Goal: Task Accomplishment & Management: Manage account settings

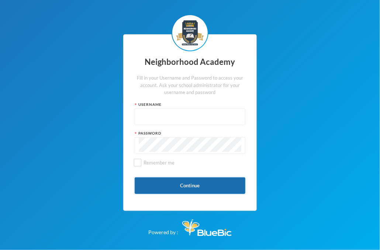
type input "nha00001"
click at [186, 188] on button "Continue" at bounding box center [190, 186] width 111 height 17
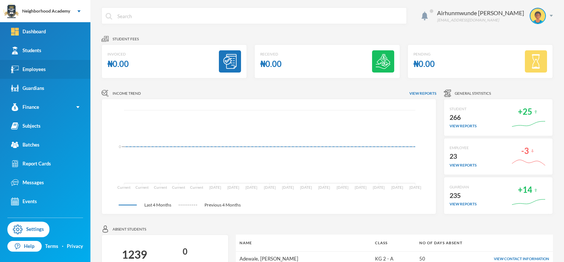
click at [40, 71] on div "Employees" at bounding box center [28, 69] width 35 height 8
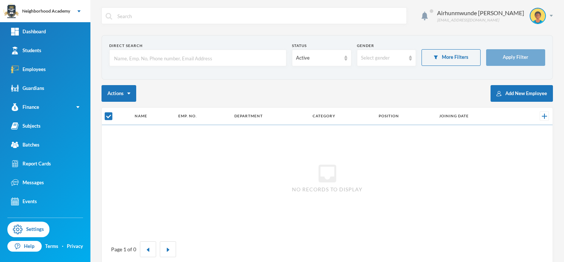
checkbox input "false"
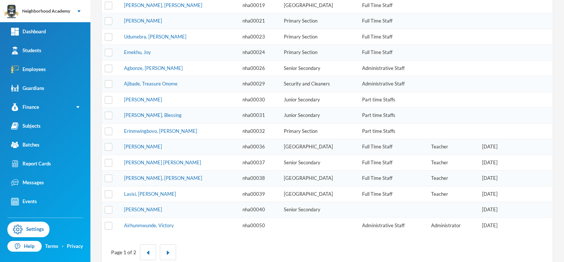
scroll to position [217, 0]
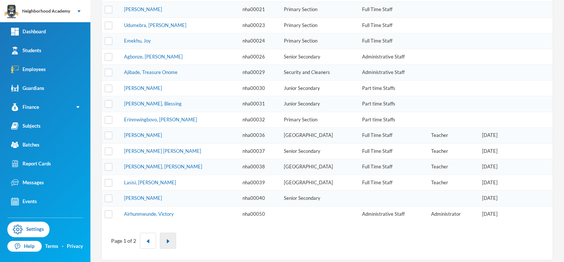
click at [164, 237] on button "button" at bounding box center [168, 240] width 16 height 16
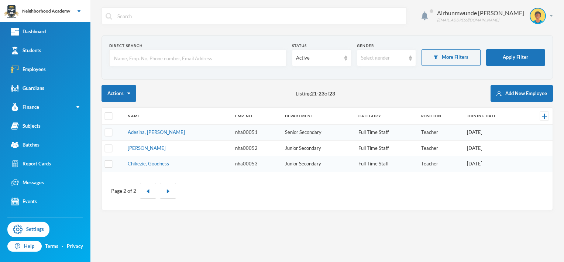
scroll to position [0, 0]
click at [144, 147] on link "[PERSON_NAME]" at bounding box center [147, 148] width 38 height 6
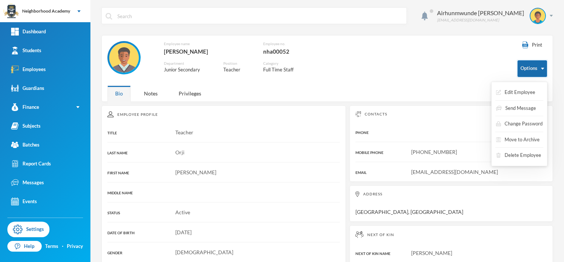
click at [380, 68] on img "button" at bounding box center [543, 69] width 3 height 2
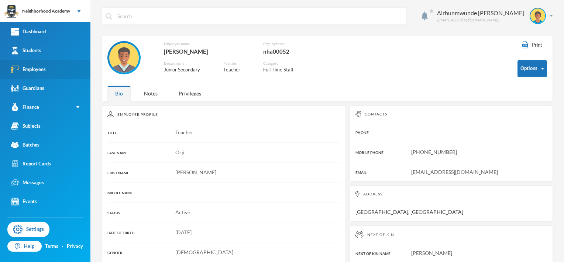
click at [31, 69] on div "Employees" at bounding box center [28, 69] width 35 height 8
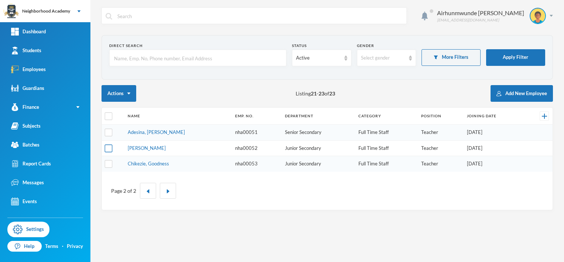
click at [107, 149] on input "checkbox" at bounding box center [109, 148] width 8 height 8
checkbox input "true"
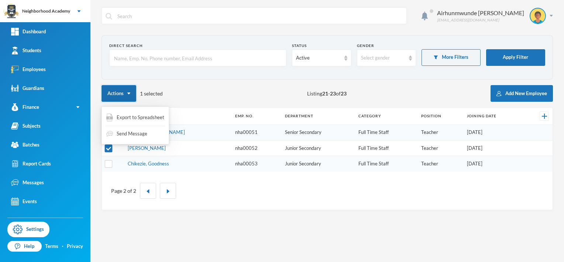
click at [129, 92] on img "button" at bounding box center [128, 93] width 3 height 2
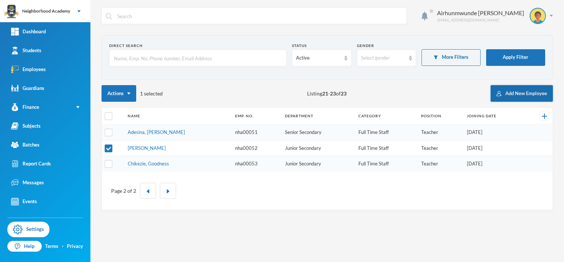
click at [380, 93] on button "Add New Employee" at bounding box center [522, 93] width 62 height 17
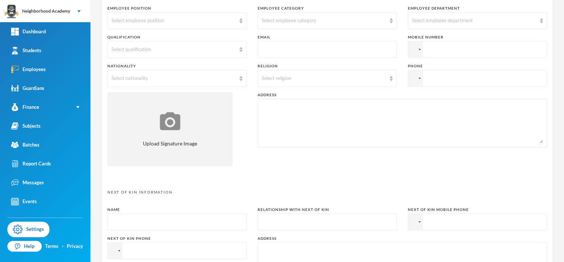
scroll to position [185, 0]
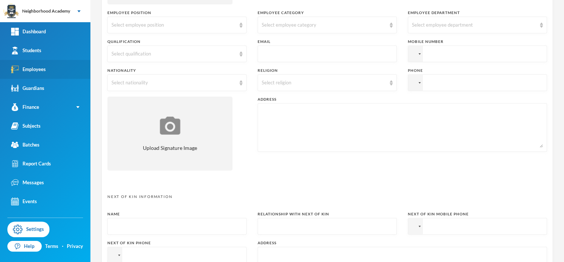
click at [26, 69] on div "Employees" at bounding box center [28, 69] width 35 height 8
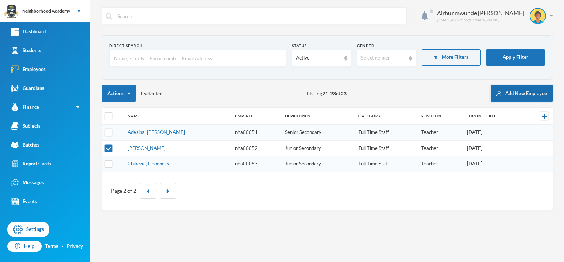
click at [380, 92] on button "Add New Employee" at bounding box center [522, 93] width 62 height 17
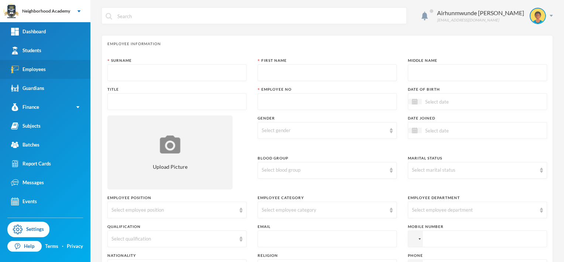
click at [36, 66] on div "Employees" at bounding box center [28, 69] width 35 height 8
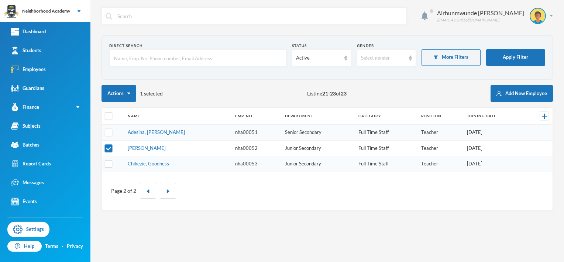
click at [111, 146] on input "checkbox" at bounding box center [109, 148] width 8 height 8
checkbox input "false"
click at [144, 148] on link "[PERSON_NAME]" at bounding box center [147, 148] width 38 height 6
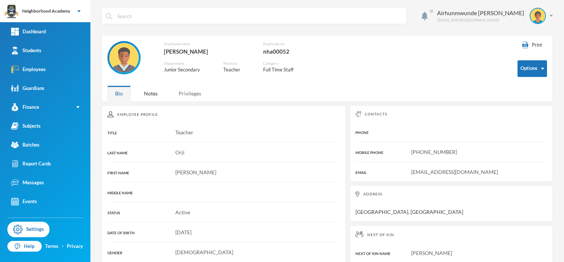
click at [191, 98] on div "Privileges" at bounding box center [190, 93] width 38 height 16
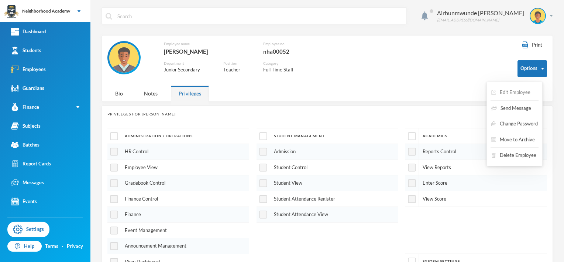
click at [380, 91] on button "Edit Employee" at bounding box center [511, 92] width 41 height 13
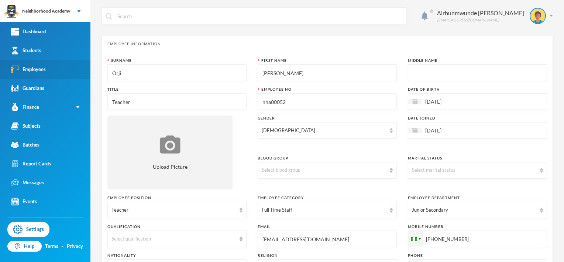
click at [23, 69] on div "Employees" at bounding box center [28, 69] width 35 height 8
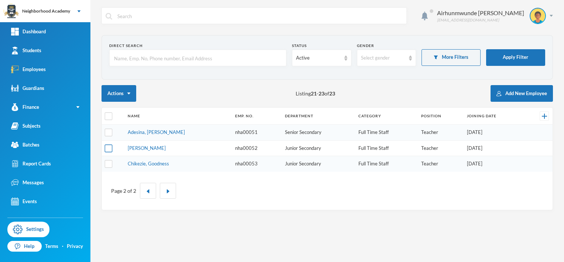
click at [108, 148] on input "checkbox" at bounding box center [109, 148] width 8 height 8
checkbox input "true"
click at [143, 148] on link "[PERSON_NAME]" at bounding box center [147, 148] width 38 height 6
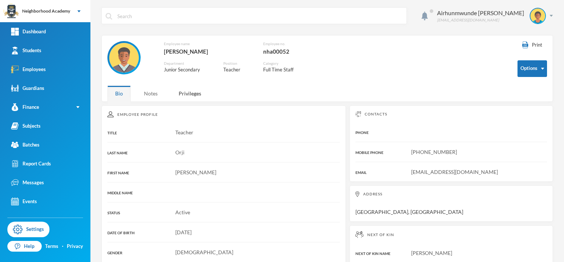
click at [151, 93] on div "Notes" at bounding box center [150, 93] width 29 height 16
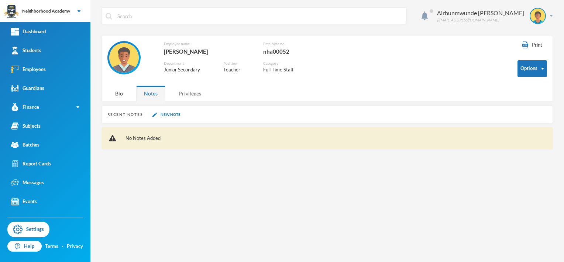
click at [189, 93] on div "Privileges" at bounding box center [190, 93] width 38 height 16
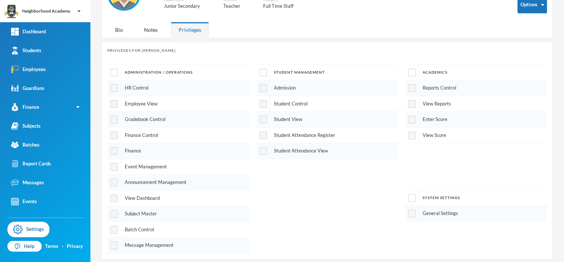
scroll to position [65, 0]
click at [380, 71] on input "checkbox" at bounding box center [413, 72] width 8 height 8
checkbox input "true"
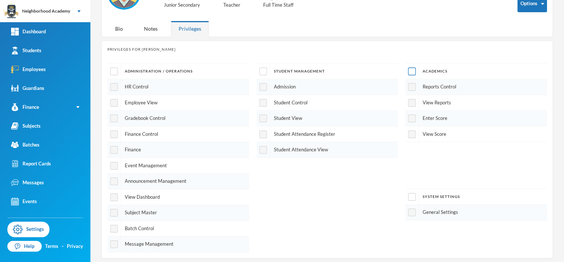
checkbox input "true"
click at [380, 108] on div "Administration / Operations HR Control Employee View Gradebook Control Finance …" at bounding box center [327, 157] width 440 height 189
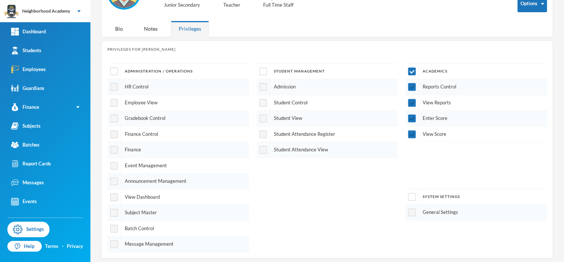
click at [380, 108] on div at bounding box center [413, 103] width 14 height 16
drag, startPoint x: 402, startPoint y: 108, endPoint x: 300, endPoint y: 114, distance: 102.1
click at [300, 114] on div "Student View" at bounding box center [328, 118] width 142 height 16
click at [300, 113] on div "Student View" at bounding box center [328, 118] width 142 height 16
click at [297, 111] on div "Student View" at bounding box center [328, 118] width 142 height 16
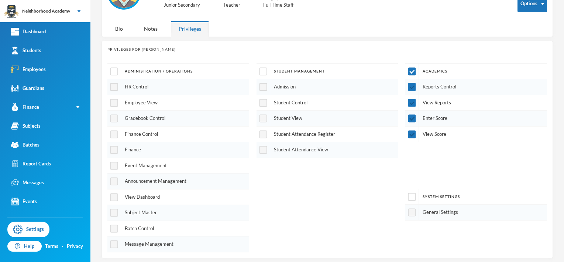
drag, startPoint x: 297, startPoint y: 111, endPoint x: 268, endPoint y: 93, distance: 34.1
click at [280, 99] on div "Student Control" at bounding box center [328, 103] width 142 height 16
drag, startPoint x: 268, startPoint y: 93, endPoint x: 265, endPoint y: 90, distance: 4.2
click at [265, 90] on div "Student Management Admission Student Control Student View Student Attendance Re…" at bounding box center [328, 110] width 142 height 95
drag, startPoint x: 265, startPoint y: 90, endPoint x: 259, endPoint y: 90, distance: 6.3
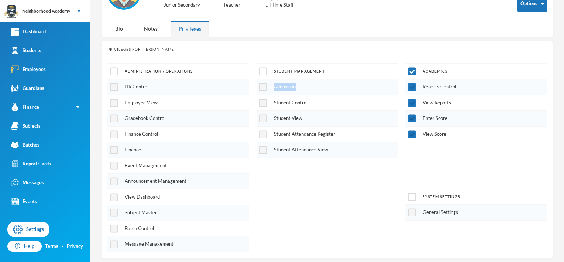
click at [259, 90] on div at bounding box center [264, 87] width 14 height 16
drag, startPoint x: 259, startPoint y: 90, endPoint x: 273, endPoint y: 113, distance: 27.1
click at [273, 113] on div "Student Management Admission Student Control Student View Student Attendance Re…" at bounding box center [328, 110] width 142 height 95
click at [262, 72] on input "checkbox" at bounding box center [263, 72] width 8 height 8
checkbox input "true"
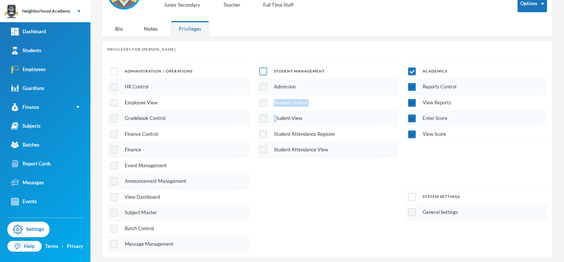
checkbox input "true"
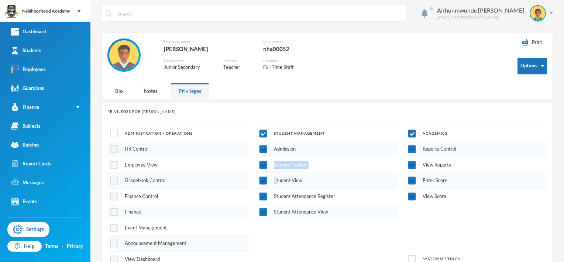
scroll to position [0, 0]
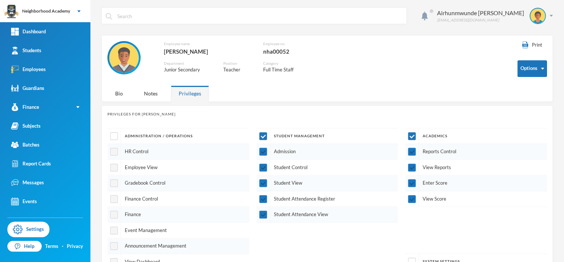
click at [242, 71] on div "Teacher" at bounding box center [237, 69] width 29 height 7
click at [380, 93] on button "Edit Employee" at bounding box center [516, 92] width 41 height 13
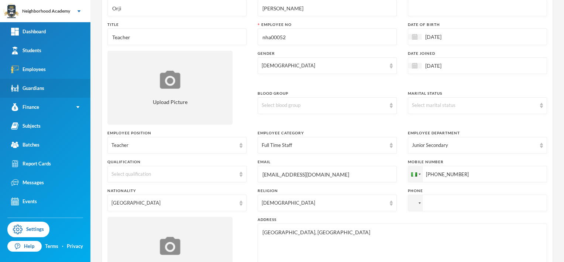
scroll to position [61, 0]
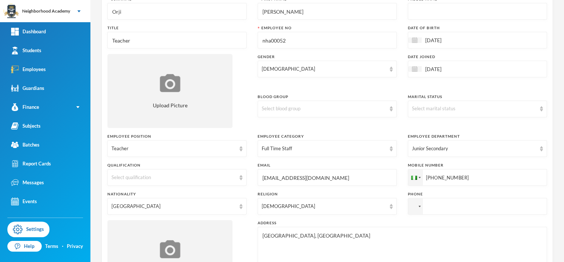
drag, startPoint x: 5, startPoint y: 1, endPoint x: 246, endPoint y: 161, distance: 289.3
click at [246, 161] on div "Surname Orji First Name Daniel Middle Name Title Teacher Employee No nha00052 D…" at bounding box center [327, 147] width 440 height 303
click at [42, 71] on div "Employees" at bounding box center [28, 69] width 35 height 8
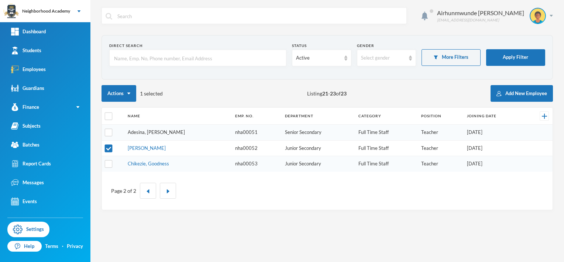
click at [147, 132] on link "Adesina, [PERSON_NAME]" at bounding box center [156, 132] width 57 height 6
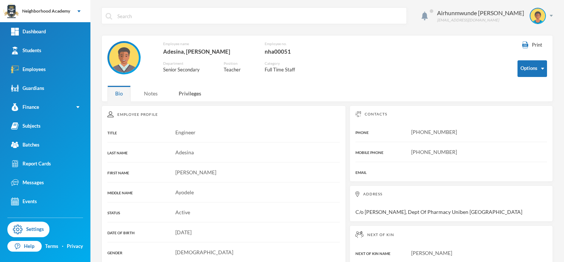
click at [152, 95] on div "Notes" at bounding box center [150, 93] width 29 height 16
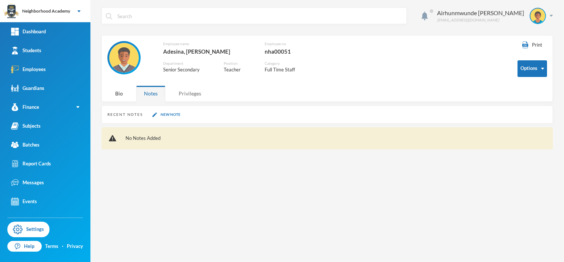
click at [190, 94] on div "Privileges" at bounding box center [190, 93] width 38 height 16
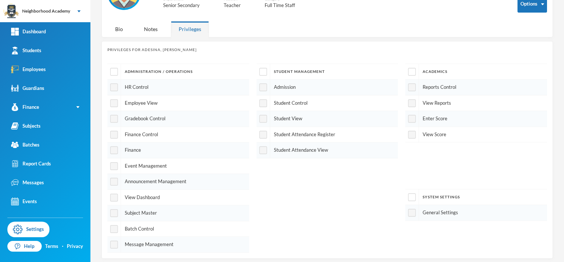
scroll to position [65, 0]
click at [380, 72] on input "checkbox" at bounding box center [413, 72] width 8 height 8
checkbox input "true"
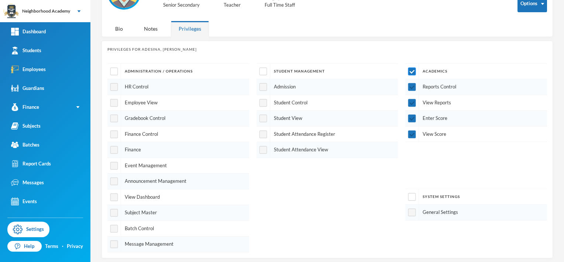
checkbox input "true"
click at [380, 193] on input "checkbox" at bounding box center [413, 197] width 8 height 8
checkbox input "true"
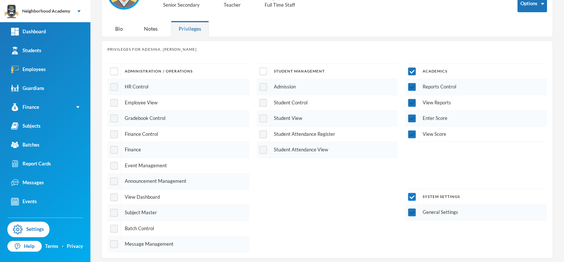
click at [380, 193] on input "checkbox" at bounding box center [413, 197] width 8 height 8
checkbox input "false"
click at [110, 230] on div at bounding box center [114, 229] width 14 height 16
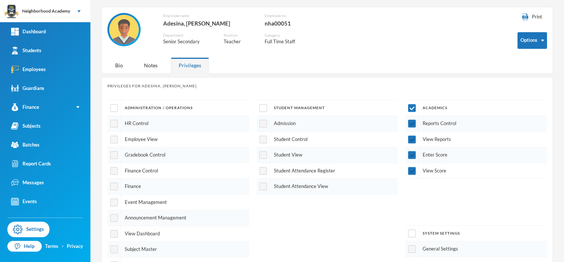
scroll to position [0, 0]
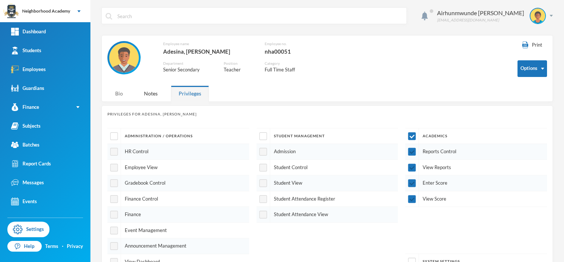
click at [116, 94] on div "Bio" at bounding box center [118, 93] width 23 height 16
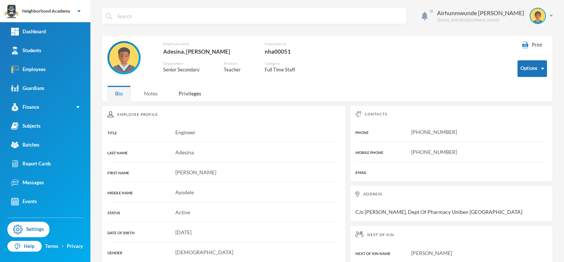
click at [155, 93] on div "Notes" at bounding box center [150, 93] width 29 height 16
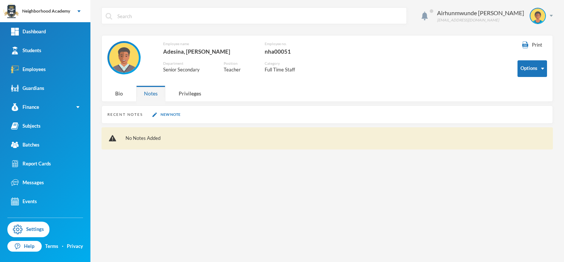
click at [202, 52] on div "Adesina, [PERSON_NAME]" at bounding box center [208, 52] width 90 height 10
drag, startPoint x: 183, startPoint y: 70, endPoint x: 221, endPoint y: 64, distance: 38.6
click at [183, 70] on div "Senior Secondary" at bounding box center [187, 69] width 49 height 7
click at [380, 17] on div "Airhunmwunde Charles Cairhunmwunde@hotmail.com" at bounding box center [493, 16] width 122 height 16
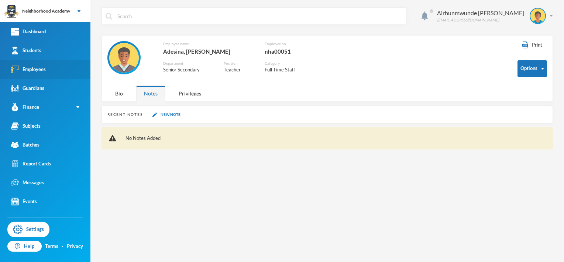
drag, startPoint x: 28, startPoint y: 70, endPoint x: 33, endPoint y: 72, distance: 4.7
click at [28, 70] on div "Employees" at bounding box center [28, 69] width 35 height 8
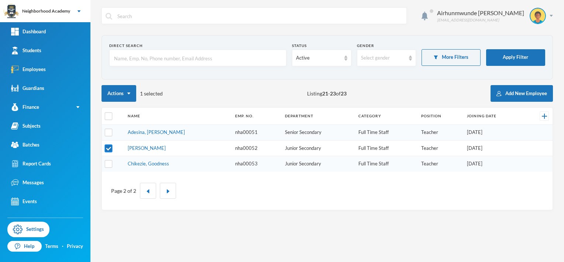
click at [106, 146] on input "checkbox" at bounding box center [109, 148] width 8 height 8
checkbox input "false"
click at [345, 61] on div "Active" at bounding box center [321, 57] width 59 height 17
click at [380, 59] on div "Select gender" at bounding box center [386, 57] width 59 height 17
click at [372, 89] on span "[DEMOGRAPHIC_DATA]" at bounding box center [390, 86] width 58 height 6
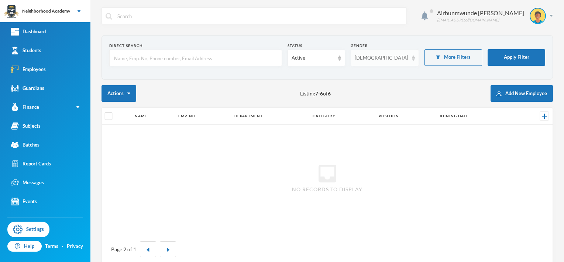
click at [380, 59] on img at bounding box center [413, 57] width 3 height 5
click at [371, 78] on li "All genders" at bounding box center [386, 75] width 67 height 12
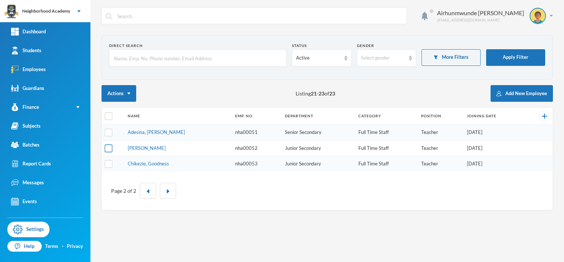
click at [105, 150] on input "checkbox" at bounding box center [109, 148] width 8 height 8
checkbox input "true"
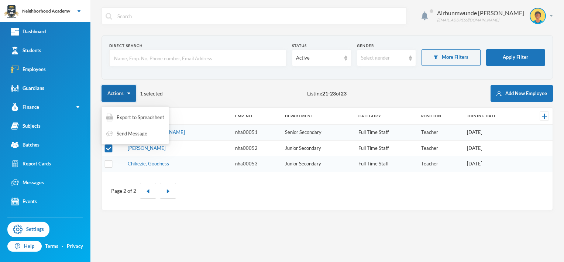
click at [129, 93] on img "button" at bounding box center [128, 93] width 3 height 2
click at [139, 146] on link "[PERSON_NAME]" at bounding box center [147, 148] width 38 height 6
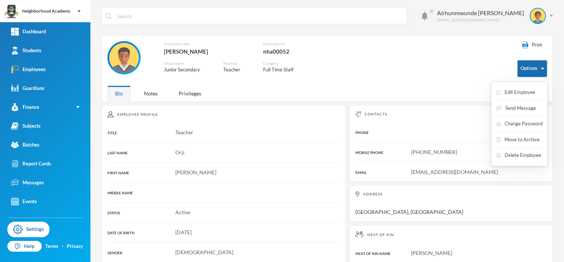
click at [380, 68] on img "button" at bounding box center [543, 69] width 3 height 2
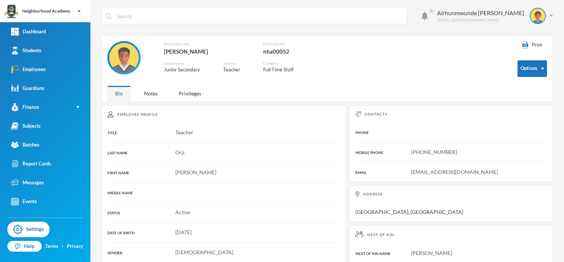
click at [380, 68] on div "Employee name Orji, Daniel Employee no. nha00052 Department Junior Secondary Po…" at bounding box center [306, 61] width 399 height 41
click at [153, 96] on div "Notes" at bounding box center [150, 93] width 29 height 16
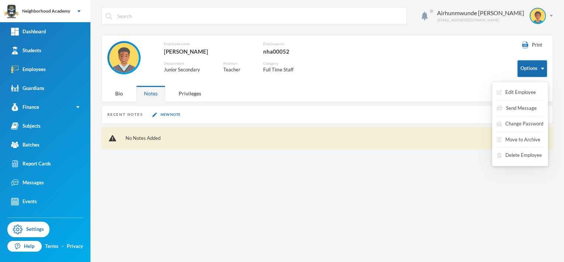
click at [380, 71] on button "Options" at bounding box center [533, 68] width 30 height 17
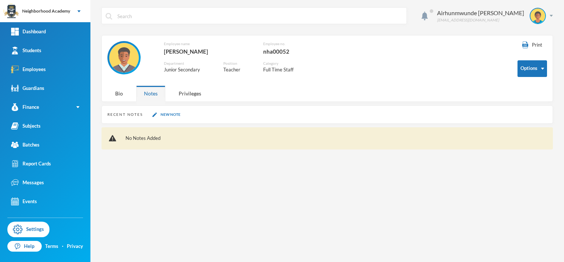
drag, startPoint x: 427, startPoint y: 75, endPoint x: 185, endPoint y: 106, distance: 244.2
click at [380, 75] on div "Employee name Orji, Daniel Employee no. nha00052 Department Junior Secondary Po…" at bounding box center [306, 61] width 399 height 41
click at [113, 96] on div "Bio" at bounding box center [118, 93] width 23 height 16
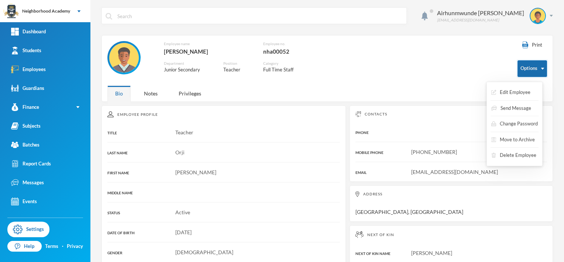
click at [380, 64] on button "Options" at bounding box center [533, 68] width 30 height 17
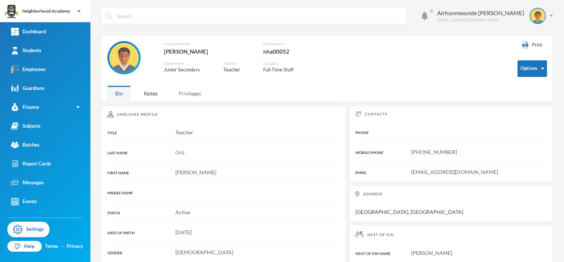
click at [191, 93] on div "Privileges" at bounding box center [190, 93] width 38 height 16
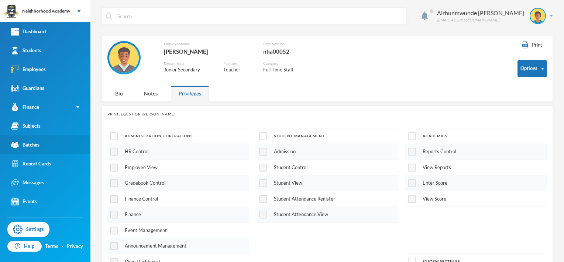
click at [39, 145] on div "Batches" at bounding box center [25, 145] width 28 height 8
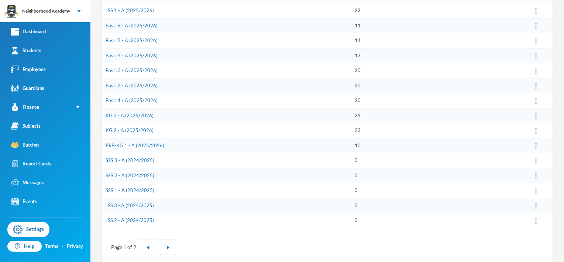
scroll to position [205, 0]
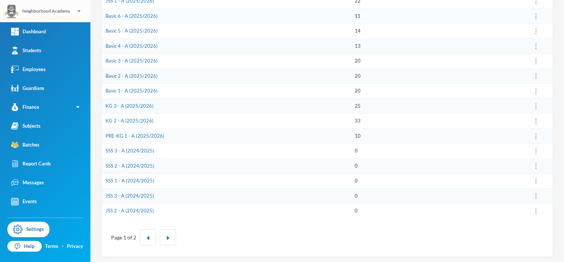
click at [79, 11] on img at bounding box center [79, 11] width 3 height 2
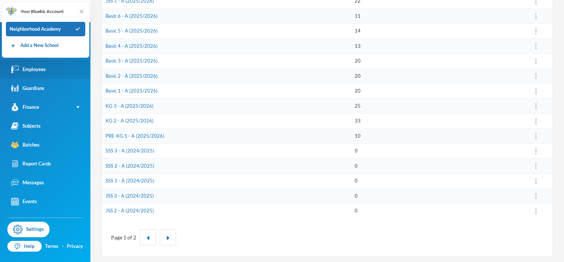
click at [58, 76] on link "Employees" at bounding box center [45, 69] width 90 height 19
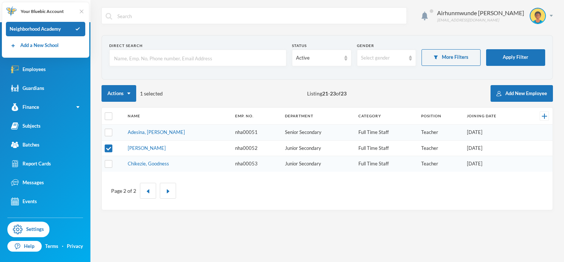
click at [82, 12] on img at bounding box center [81, 11] width 7 height 7
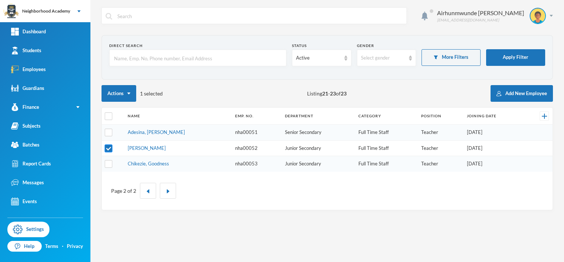
click at [107, 146] on input "checkbox" at bounding box center [109, 148] width 8 height 8
checkbox input "false"
click at [145, 149] on link "[PERSON_NAME]" at bounding box center [147, 148] width 38 height 6
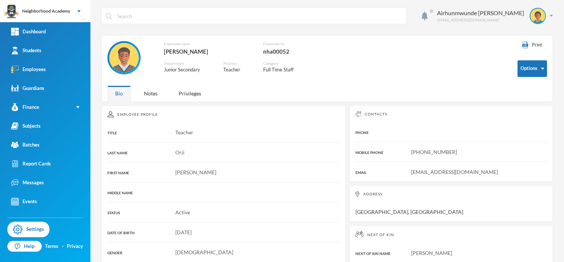
click at [109, 114] on img at bounding box center [110, 114] width 6 height 6
click at [120, 96] on div "Bio" at bounding box center [118, 93] width 23 height 16
drag, startPoint x: 120, startPoint y: 96, endPoint x: 241, endPoint y: 85, distance: 122.1
click at [241, 85] on div "Print Options Employee name Orji, Daniel Employee no. nha00052 Department Junio…" at bounding box center [328, 68] width 452 height 66
drag, startPoint x: 241, startPoint y: 85, endPoint x: 191, endPoint y: 97, distance: 51.4
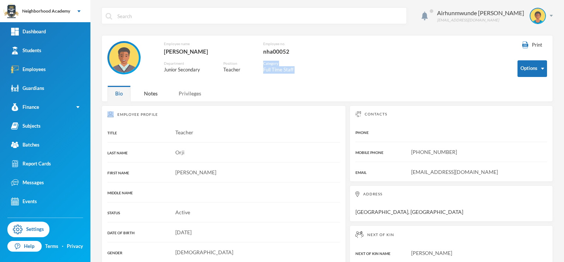
click at [191, 97] on div "Privileges" at bounding box center [190, 93] width 38 height 16
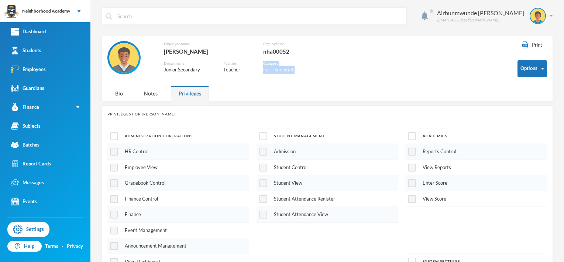
click at [289, 91] on div "Print Options Employee name Orji, Daniel Employee no. nha00052 Department Junio…" at bounding box center [328, 68] width 452 height 66
click at [274, 91] on div "Print Options Employee name Orji, Daniel Employee no. nha00052 Department Junio…" at bounding box center [328, 68] width 452 height 66
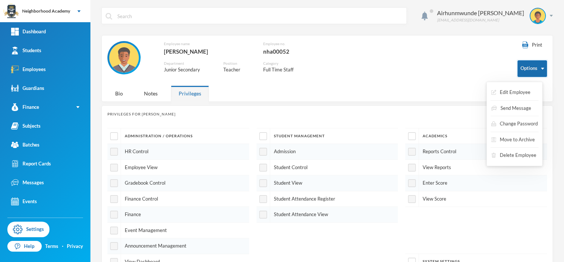
click at [380, 70] on button "Options" at bounding box center [533, 68] width 30 height 17
click at [380, 95] on button "Edit Employee" at bounding box center [511, 92] width 41 height 13
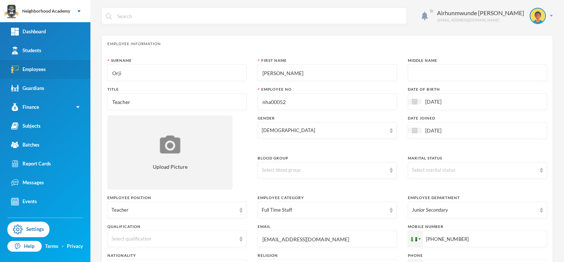
click at [18, 68] on img at bounding box center [15, 69] width 8 height 8
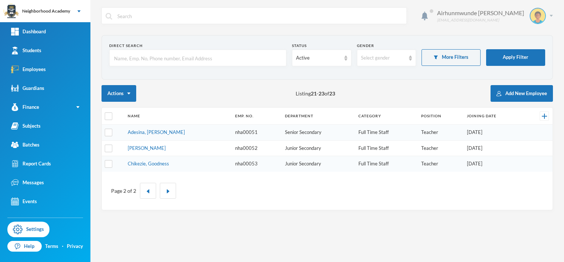
click at [380, 16] on img at bounding box center [551, 16] width 3 height 2
click at [380, 53] on button "Logout" at bounding box center [532, 53] width 33 height 11
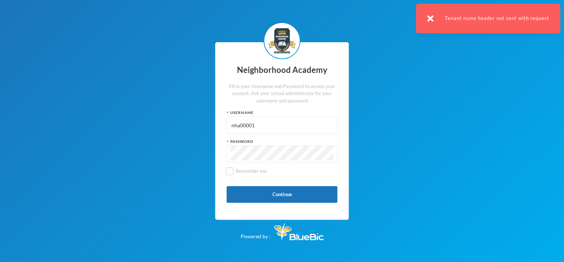
drag, startPoint x: 429, startPoint y: 18, endPoint x: 443, endPoint y: 23, distance: 15.0
click at [380, 18] on img at bounding box center [430, 18] width 7 height 7
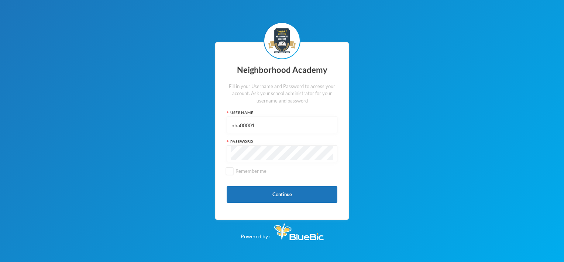
click at [262, 127] on input "nha00001" at bounding box center [282, 125] width 103 height 17
type input "Admin"
click at [281, 197] on button "Continue" at bounding box center [282, 194] width 111 height 17
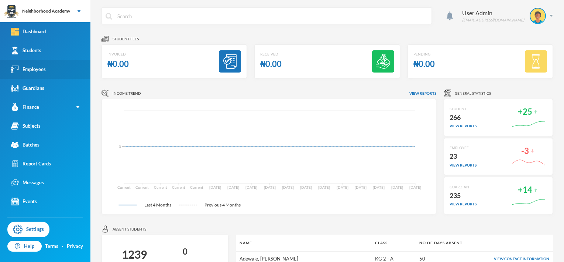
click at [32, 68] on div "Employees" at bounding box center [28, 69] width 35 height 8
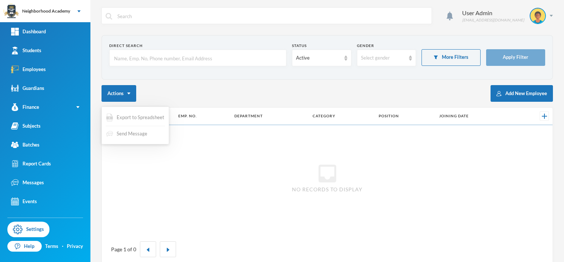
checkbox input "false"
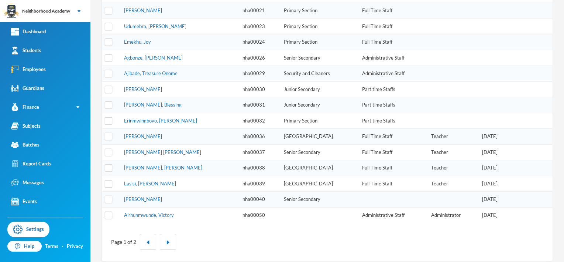
scroll to position [217, 0]
click at [170, 238] on button "button" at bounding box center [168, 240] width 16 height 16
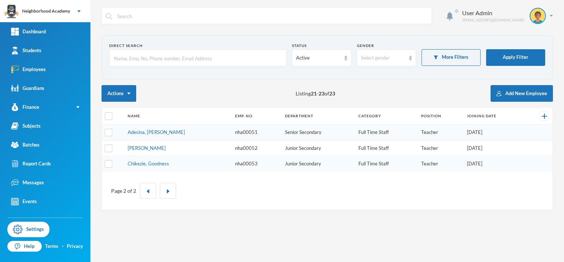
scroll to position [0, 0]
click at [105, 146] on input "checkbox" at bounding box center [109, 148] width 8 height 8
checkbox input "true"
click at [146, 148] on link "[PERSON_NAME]" at bounding box center [147, 148] width 38 height 6
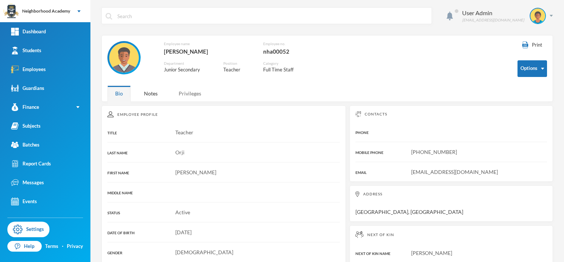
click at [192, 93] on div "Privileges" at bounding box center [190, 93] width 38 height 16
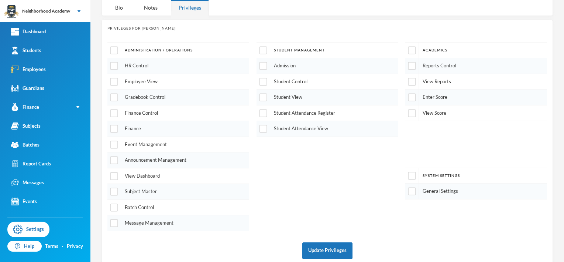
scroll to position [92, 0]
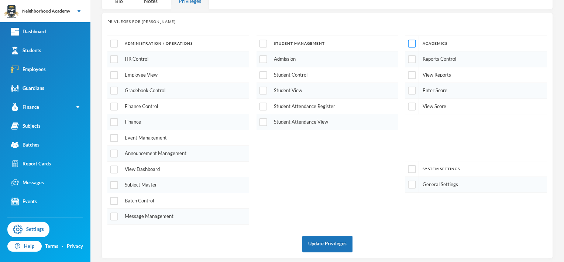
click at [412, 43] on input "checkbox" at bounding box center [413, 44] width 8 height 8
checkbox input "true"
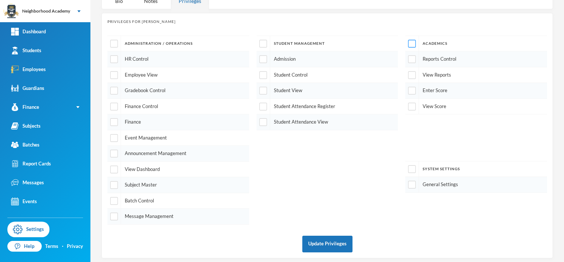
checkbox input "true"
click at [262, 90] on input "checkbox" at bounding box center [263, 91] width 8 height 8
checkbox input "true"
click at [259, 105] on input "checkbox" at bounding box center [263, 106] width 8 height 8
checkbox input "true"
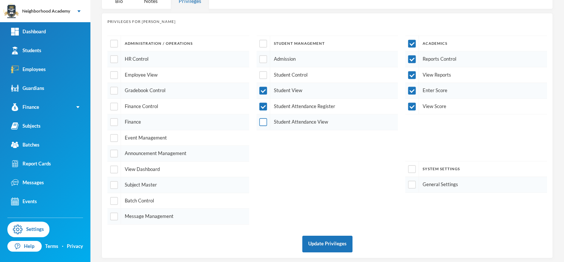
click at [262, 120] on input "checkbox" at bounding box center [263, 122] width 8 height 8
checkbox input "true"
click at [113, 181] on input "checkbox" at bounding box center [114, 185] width 8 height 8
checkbox input "true"
click at [321, 239] on button "Update Privileges" at bounding box center [328, 243] width 50 height 17
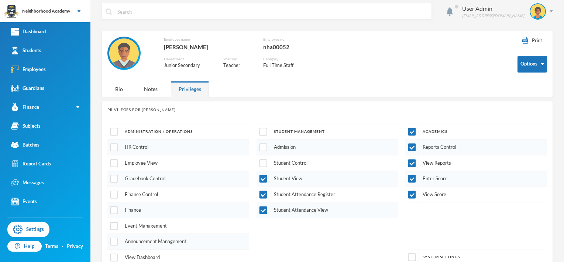
scroll to position [0, 0]
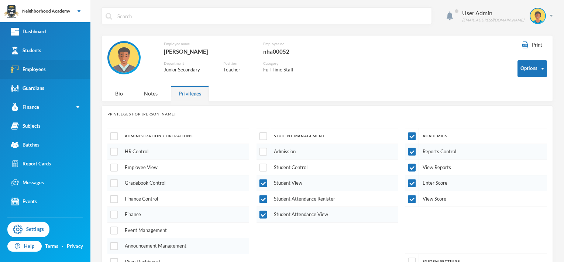
click at [39, 72] on div "Employees" at bounding box center [28, 69] width 35 height 8
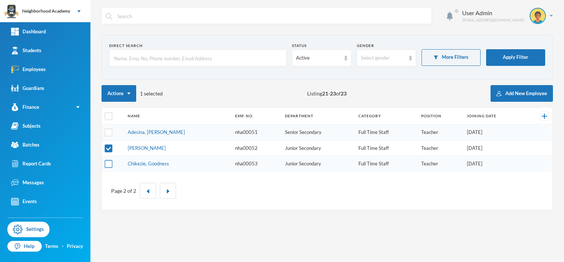
click at [108, 165] on input "checkbox" at bounding box center [109, 164] width 8 height 8
checkbox input "true"
click at [107, 147] on input "checkbox" at bounding box center [109, 148] width 8 height 8
checkbox input "false"
click at [144, 163] on link "Chikezie, Goodness" at bounding box center [148, 163] width 41 height 6
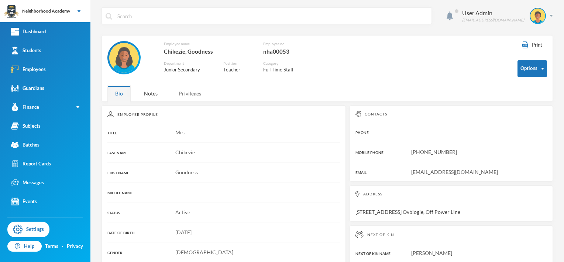
click at [196, 93] on div "Privileges" at bounding box center [190, 93] width 38 height 16
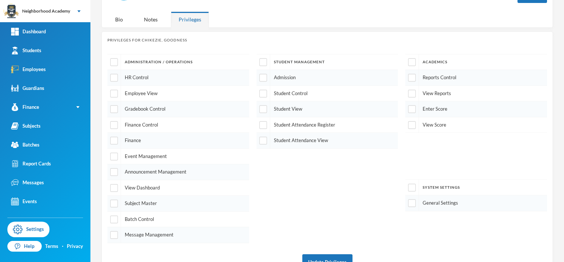
scroll to position [92, 0]
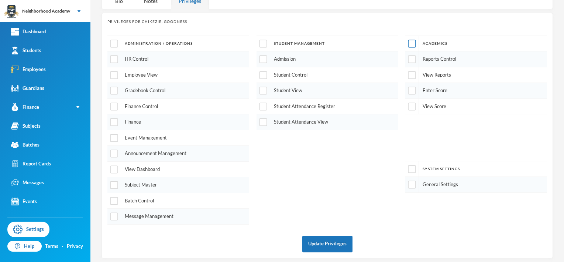
click at [409, 41] on input "checkbox" at bounding box center [413, 44] width 8 height 8
checkbox input "true"
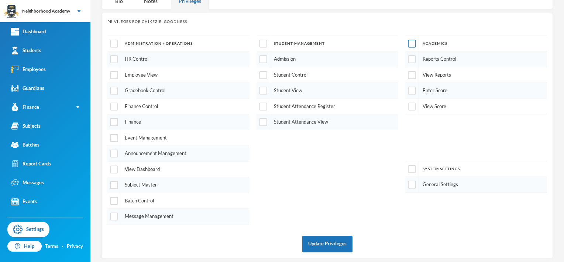
checkbox input "true"
click at [260, 88] on input "checkbox" at bounding box center [263, 91] width 8 height 8
checkbox input "true"
click at [262, 105] on input "checkbox" at bounding box center [263, 106] width 8 height 8
checkbox input "true"
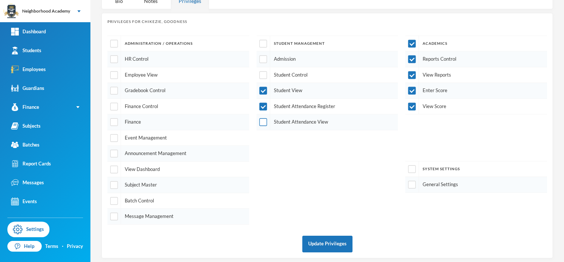
click at [264, 121] on input "checkbox" at bounding box center [263, 122] width 8 height 8
checkbox input "true"
click at [117, 181] on input "checkbox" at bounding box center [114, 185] width 8 height 8
checkbox input "true"
drag, startPoint x: 325, startPoint y: 235, endPoint x: 316, endPoint y: 236, distance: 9.4
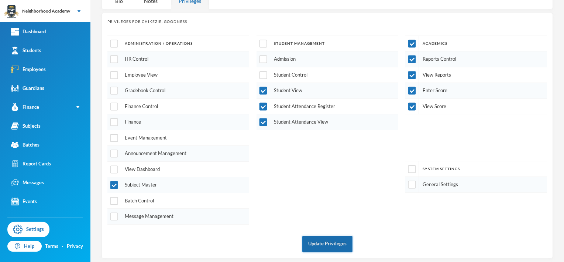
click at [325, 235] on button "Update Privileges" at bounding box center [328, 243] width 50 height 17
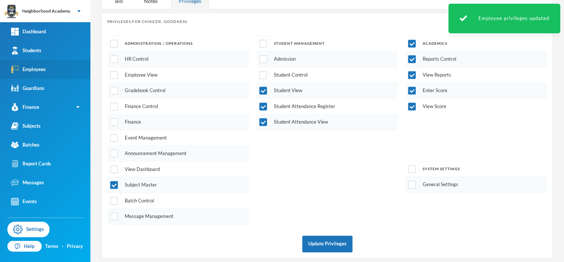
click at [43, 68] on div "Employees" at bounding box center [28, 69] width 35 height 8
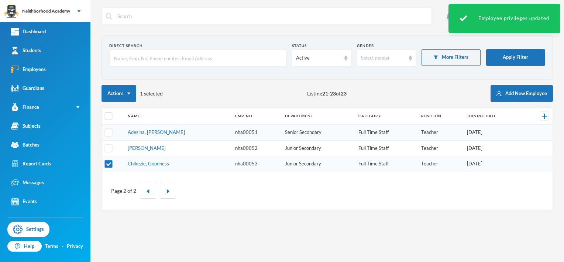
click at [110, 162] on input "checkbox" at bounding box center [109, 164] width 8 height 8
checkbox input "false"
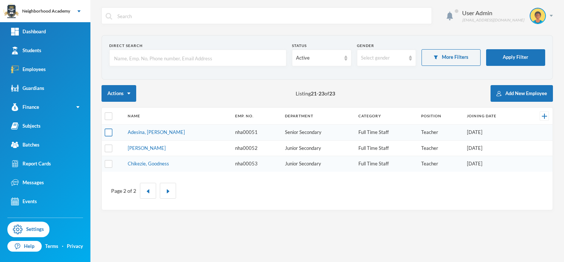
click at [106, 131] on input "checkbox" at bounding box center [109, 133] width 8 height 8
checkbox input "true"
click at [144, 132] on link "Adesina, [PERSON_NAME]" at bounding box center [156, 132] width 57 height 6
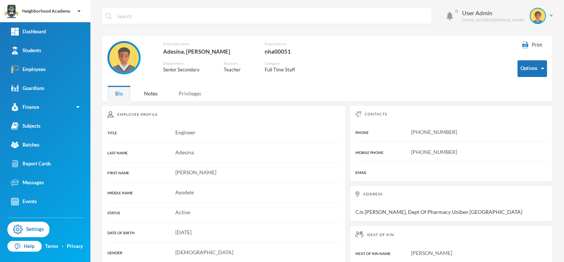
click at [192, 95] on div "Privileges" at bounding box center [190, 93] width 38 height 16
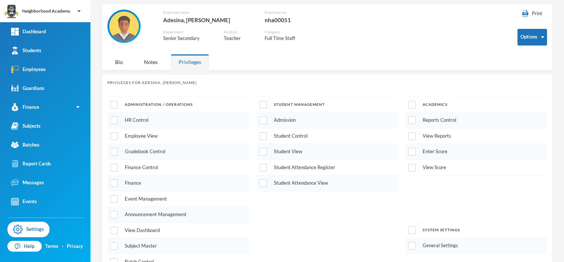
scroll to position [18, 0]
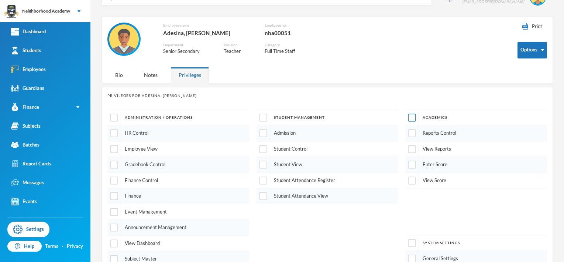
click at [409, 118] on input "checkbox" at bounding box center [413, 118] width 8 height 8
checkbox input "true"
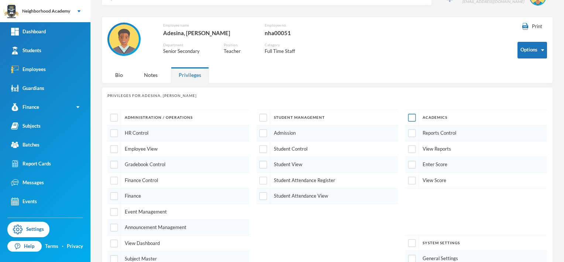
checkbox input "true"
click at [260, 146] on input "checkbox" at bounding box center [263, 149] width 8 height 8
checkbox input "true"
click at [262, 161] on input "checkbox" at bounding box center [263, 165] width 8 height 8
checkbox input "true"
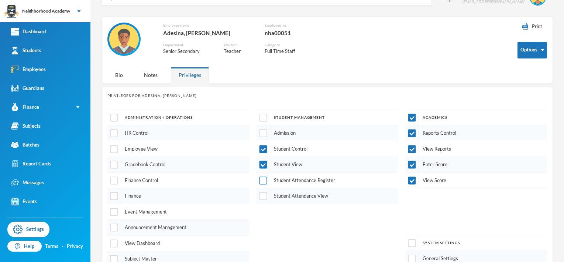
click at [259, 181] on input "checkbox" at bounding box center [263, 180] width 8 height 8
checkbox input "true"
click at [259, 197] on input "checkbox" at bounding box center [263, 196] width 8 height 8
checkbox input "true"
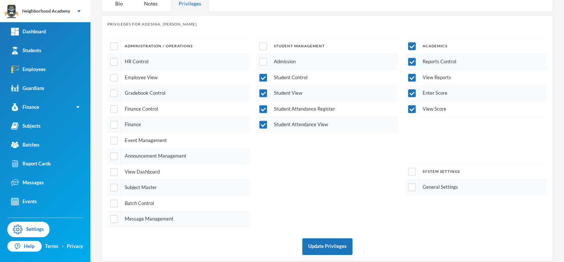
scroll to position [92, 0]
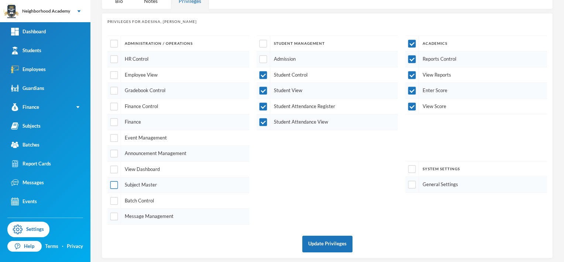
click at [117, 181] on input "checkbox" at bounding box center [114, 185] width 8 height 8
checkbox input "true"
click at [329, 238] on button "Update Privileges" at bounding box center [328, 243] width 50 height 17
click at [24, 68] on div "Employees" at bounding box center [28, 69] width 35 height 8
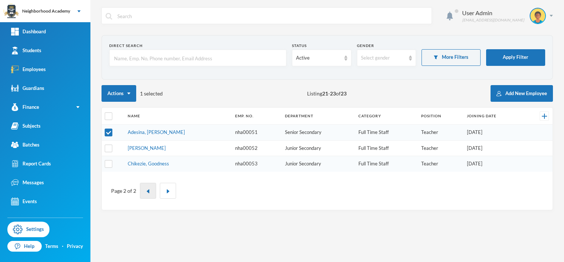
click at [148, 189] on img "button" at bounding box center [148, 191] width 4 height 4
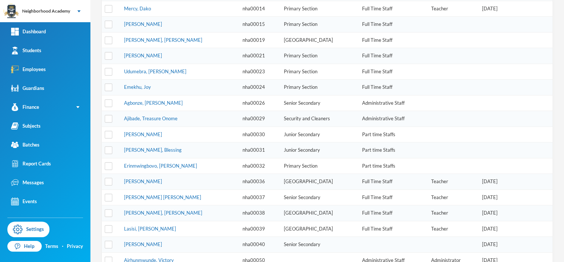
scroll to position [217, 0]
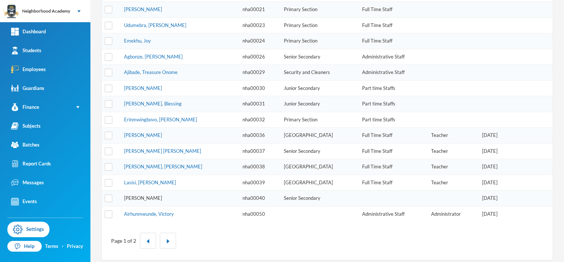
click at [162, 195] on link "[PERSON_NAME]" at bounding box center [143, 198] width 38 height 6
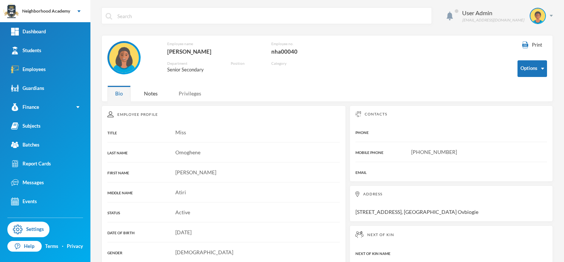
click at [190, 91] on div "Privileges" at bounding box center [190, 93] width 38 height 16
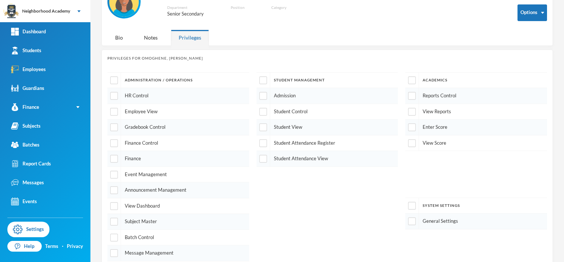
scroll to position [55, 0]
click at [409, 78] on input "checkbox" at bounding box center [413, 81] width 8 height 8
checkbox input "true"
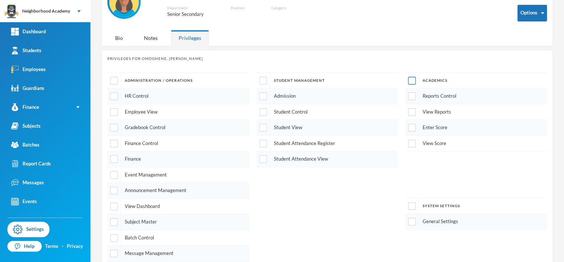
checkbox input "true"
click at [263, 142] on input "checkbox" at bounding box center [263, 143] width 8 height 8
checkbox input "true"
click at [260, 156] on input "checkbox" at bounding box center [263, 159] width 8 height 8
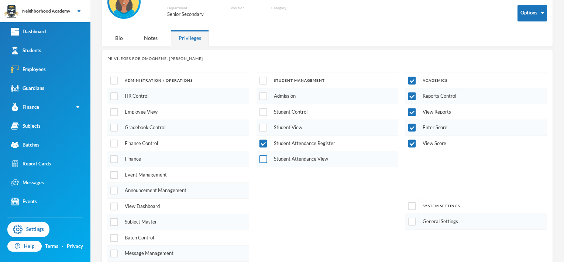
checkbox input "true"
click at [263, 141] on input "checkbox" at bounding box center [263, 143] width 8 height 8
checkbox input "false"
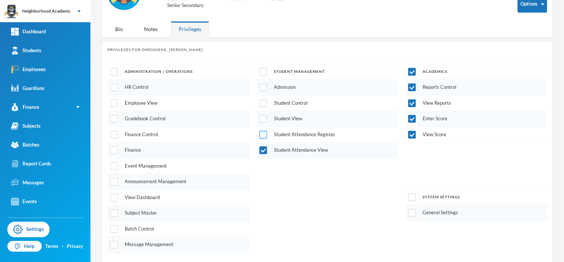
scroll to position [92, 0]
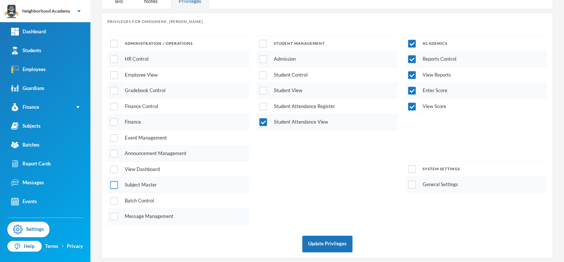
click at [116, 183] on input "checkbox" at bounding box center [114, 185] width 8 height 8
checkbox input "true"
click at [318, 242] on button "Update Privileges" at bounding box center [328, 243] width 50 height 17
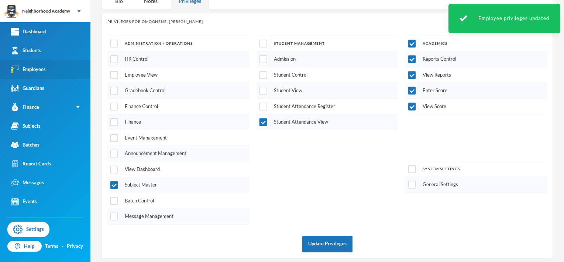
click at [30, 70] on div "Employees" at bounding box center [28, 69] width 35 height 8
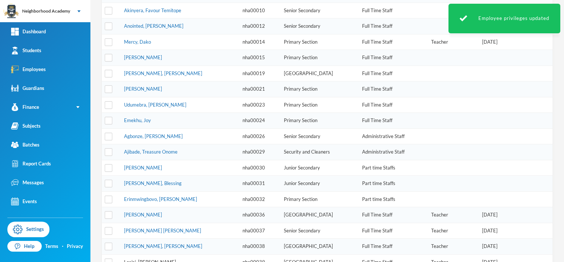
scroll to position [217, 0]
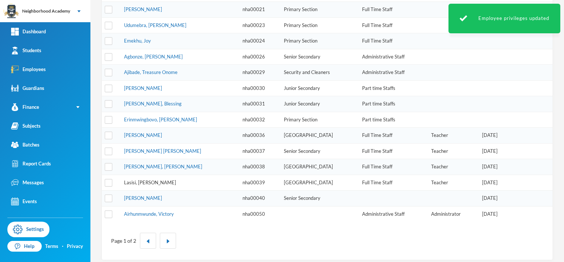
click at [163, 179] on link "Lasisi, [PERSON_NAME]" at bounding box center [150, 182] width 52 height 6
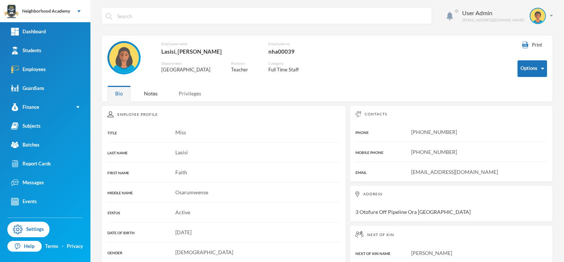
click at [196, 93] on div "Privileges" at bounding box center [190, 93] width 38 height 16
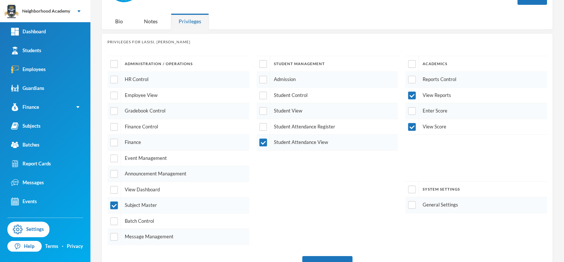
scroll to position [74, 0]
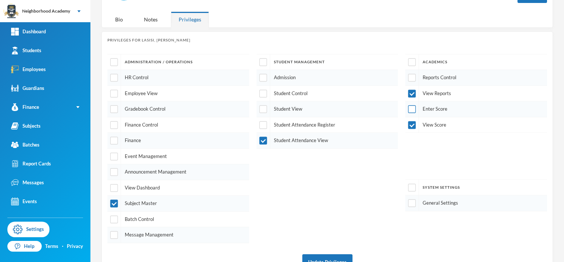
click at [409, 109] on input "checkbox" at bounding box center [413, 109] width 8 height 8
checkbox input "true"
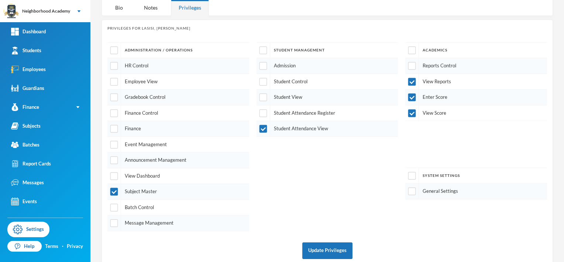
scroll to position [92, 0]
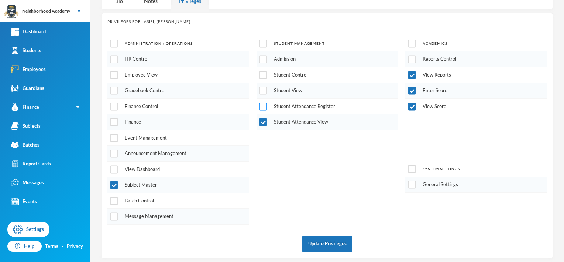
drag, startPoint x: 260, startPoint y: 105, endPoint x: 274, endPoint y: 111, distance: 14.9
click at [260, 105] on input "checkbox" at bounding box center [263, 106] width 8 height 8
checkbox input "true"
click at [325, 239] on button "Update Privileges" at bounding box center [328, 243] width 50 height 17
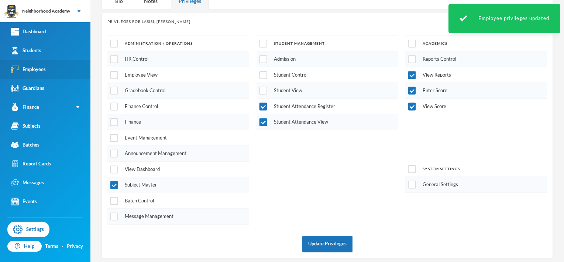
click at [28, 71] on div "Employees" at bounding box center [28, 69] width 35 height 8
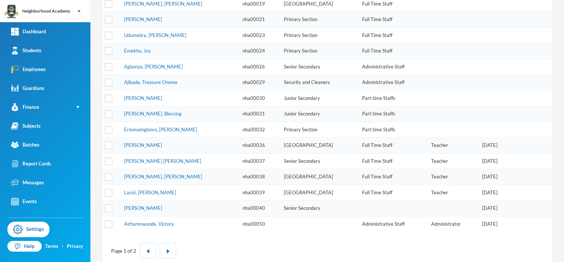
scroll to position [217, 0]
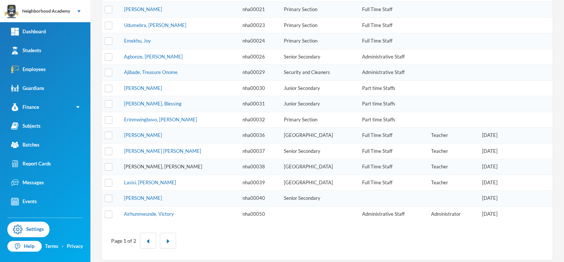
click at [156, 163] on link "[PERSON_NAME], [PERSON_NAME]" at bounding box center [163, 166] width 78 height 6
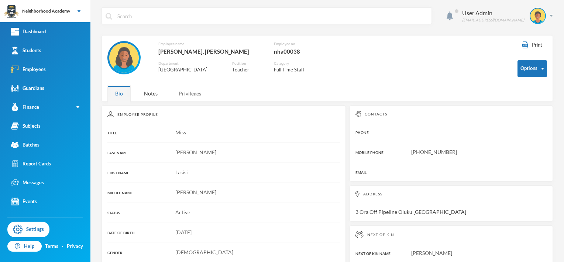
click at [195, 92] on div "Privileges" at bounding box center [190, 93] width 38 height 16
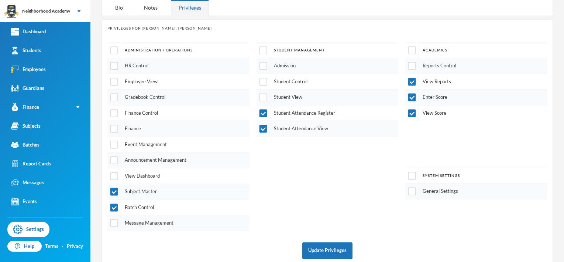
scroll to position [92, 0]
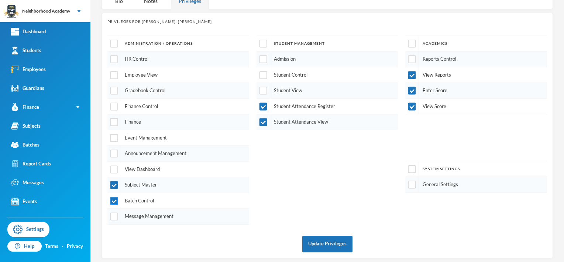
click at [112, 197] on input "checkbox" at bounding box center [114, 201] width 8 height 8
checkbox input "false"
click at [326, 240] on button "Update Privileges" at bounding box center [328, 243] width 50 height 17
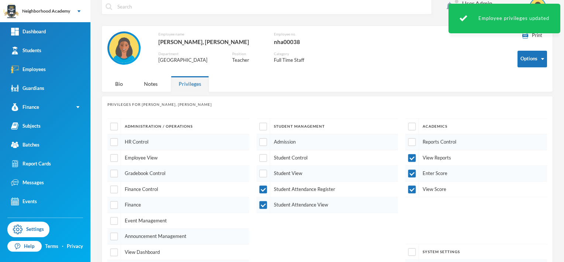
scroll to position [0, 0]
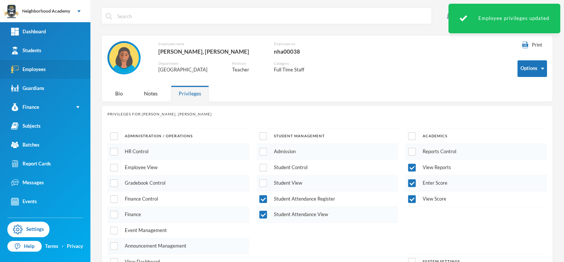
click at [35, 69] on div "Employees" at bounding box center [28, 69] width 35 height 8
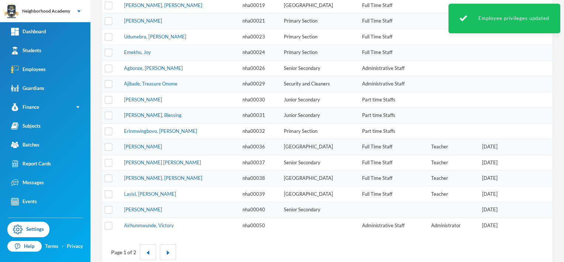
scroll to position [217, 0]
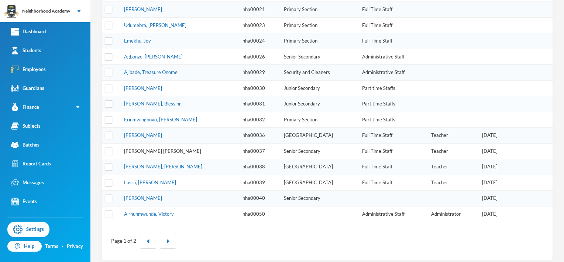
click at [150, 148] on link "[PERSON_NAME] [PERSON_NAME]" at bounding box center [162, 151] width 77 height 6
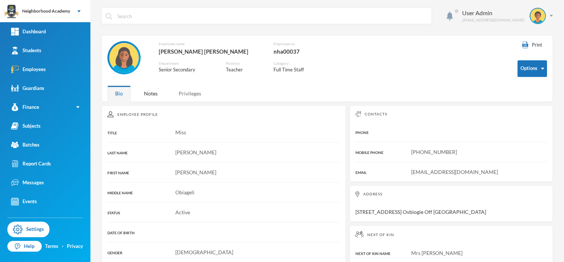
click at [193, 93] on div "Privileges" at bounding box center [190, 93] width 38 height 16
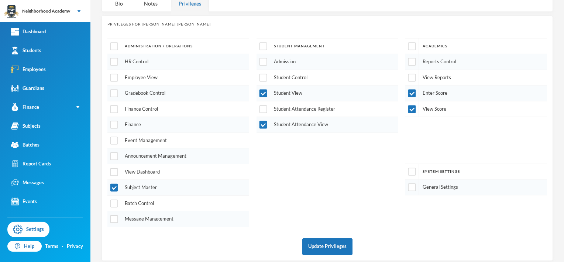
scroll to position [92, 0]
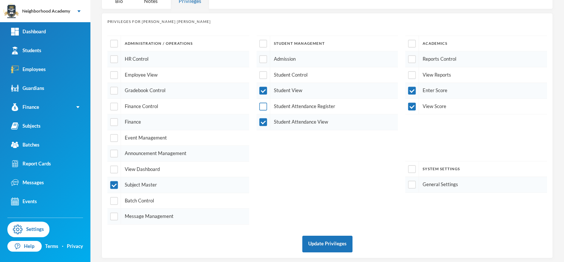
click at [259, 106] on input "checkbox" at bounding box center [263, 106] width 8 height 8
checkbox input "true"
drag, startPoint x: 409, startPoint y: 74, endPoint x: 467, endPoint y: 82, distance: 57.7
click at [409, 75] on input "checkbox" at bounding box center [413, 75] width 8 height 8
checkbox input "true"
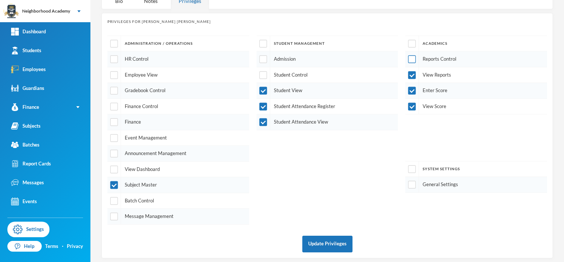
click at [409, 57] on input "checkbox" at bounding box center [413, 59] width 8 height 8
checkbox input "true"
click at [328, 235] on button "Update Privileges" at bounding box center [328, 243] width 50 height 17
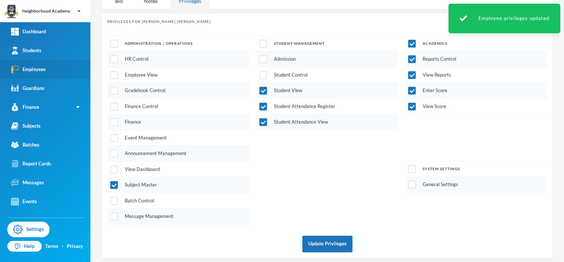
click at [42, 66] on div "Employees" at bounding box center [28, 69] width 35 height 8
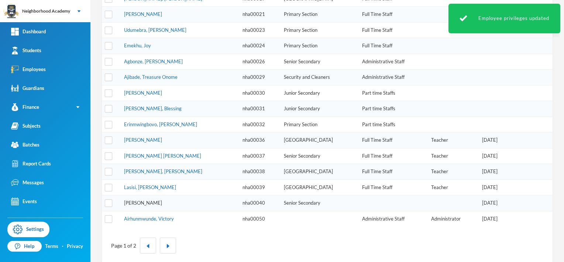
scroll to position [217, 0]
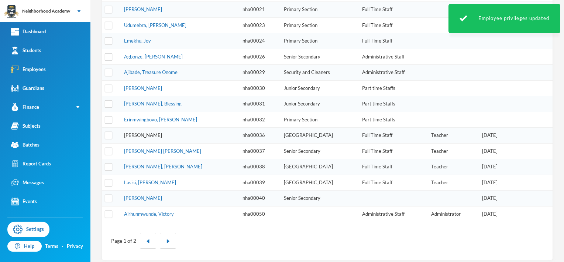
click at [148, 132] on link "[PERSON_NAME]" at bounding box center [143, 135] width 38 height 6
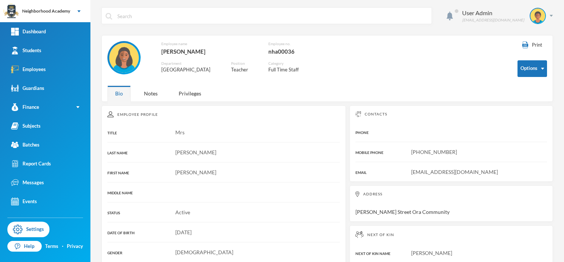
drag, startPoint x: 188, startPoint y: 92, endPoint x: 215, endPoint y: 100, distance: 27.6
click at [188, 92] on div "Privileges" at bounding box center [190, 93] width 38 height 16
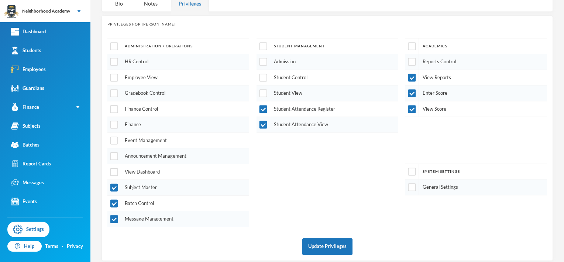
scroll to position [92, 0]
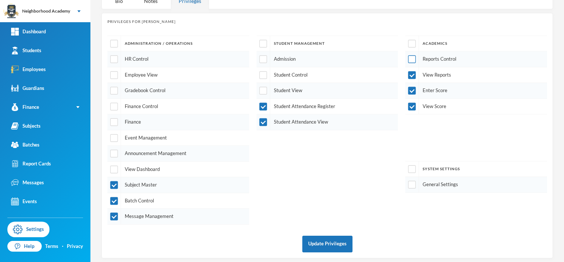
click at [410, 58] on input "checkbox" at bounding box center [413, 59] width 8 height 8
checkbox input "true"
click at [259, 89] on input "checkbox" at bounding box center [263, 91] width 8 height 8
checkbox input "true"
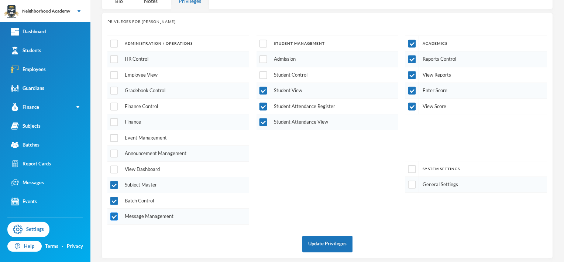
click at [114, 213] on input "checkbox" at bounding box center [114, 216] width 8 height 8
click at [114, 212] on input "checkbox" at bounding box center [114, 216] width 8 height 8
checkbox input "false"
click at [115, 197] on input "checkbox" at bounding box center [114, 201] width 8 height 8
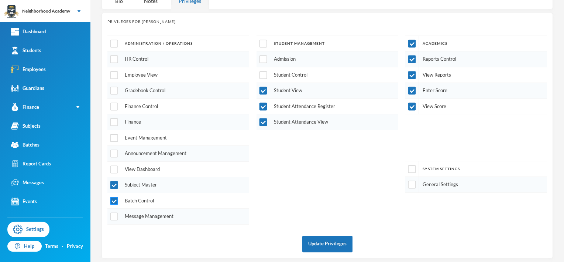
checkbox input "false"
click at [327, 239] on button "Update Privileges" at bounding box center [328, 243] width 50 height 17
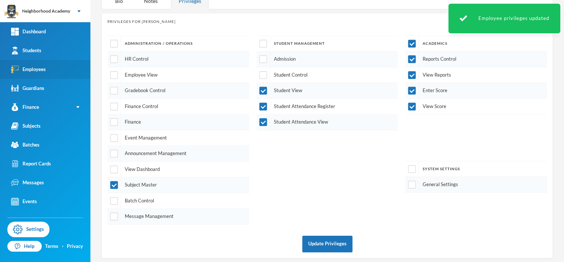
drag, startPoint x: 40, startPoint y: 67, endPoint x: 44, endPoint y: 68, distance: 3.7
click at [40, 67] on div "Employees" at bounding box center [28, 69] width 35 height 8
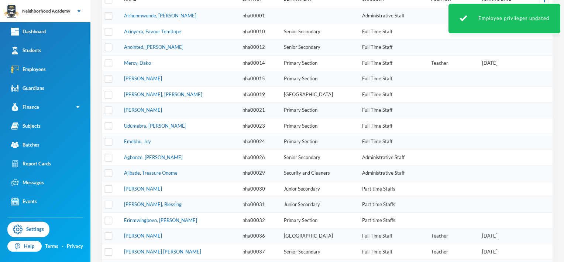
scroll to position [129, 0]
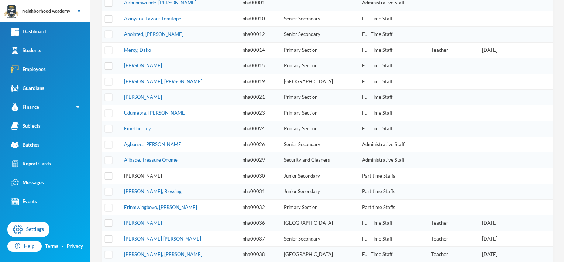
click at [154, 172] on link "[PERSON_NAME]" at bounding box center [143, 175] width 38 height 6
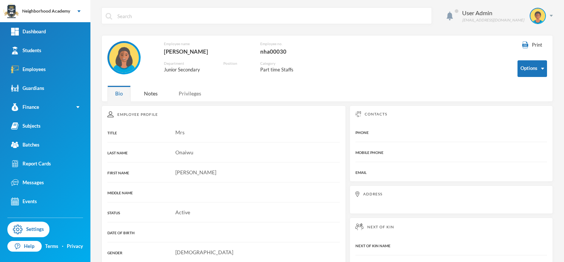
click at [189, 93] on div "Privileges" at bounding box center [190, 93] width 38 height 16
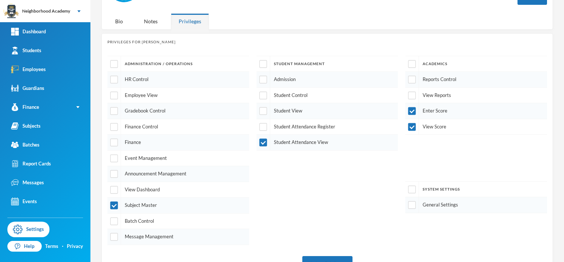
scroll to position [55, 0]
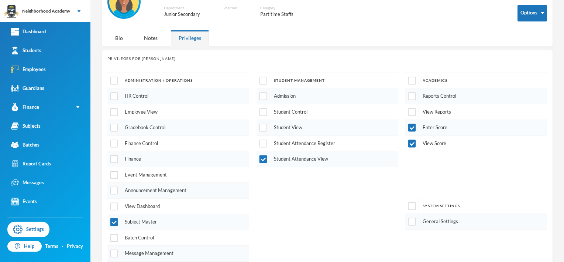
click at [409, 106] on div at bounding box center [413, 112] width 14 height 16
click at [409, 79] on input "checkbox" at bounding box center [413, 81] width 8 height 8
checkbox input "true"
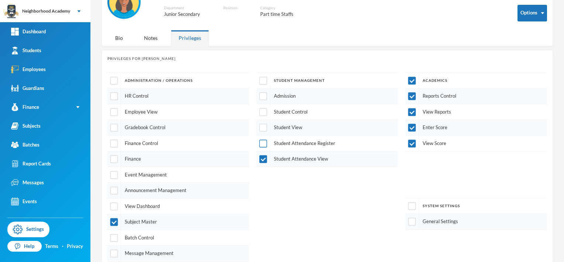
click at [264, 141] on input "checkbox" at bounding box center [263, 143] width 8 height 8
checkbox input "true"
click at [259, 127] on input "checkbox" at bounding box center [263, 128] width 8 height 8
checkbox input "true"
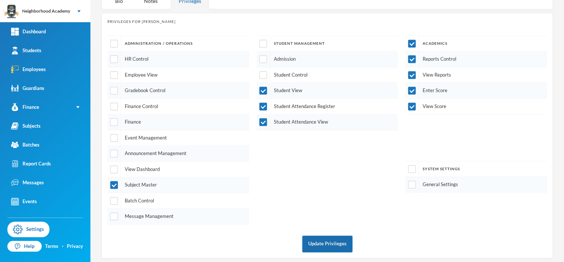
click at [329, 235] on button "Update Privileges" at bounding box center [328, 243] width 50 height 17
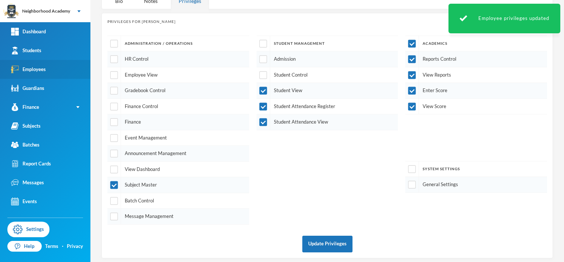
click at [42, 69] on div "Employees" at bounding box center [28, 69] width 35 height 8
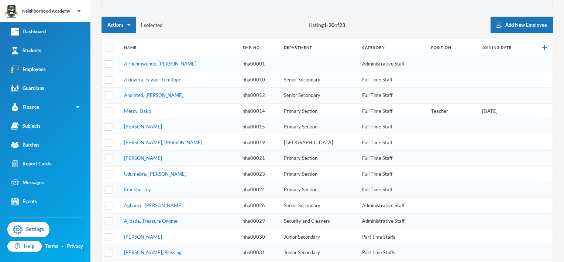
scroll to position [55, 0]
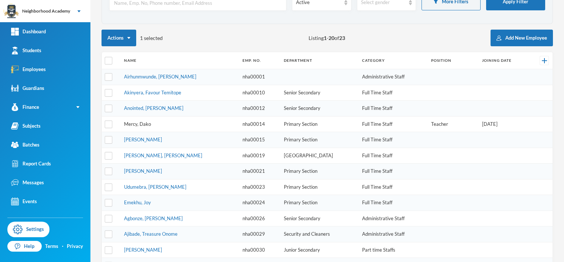
click at [139, 122] on link "Mercy, Dako" at bounding box center [137, 124] width 27 height 6
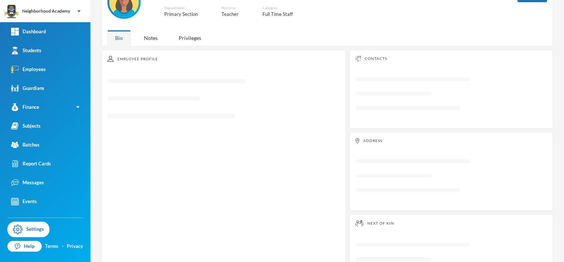
scroll to position [74, 0]
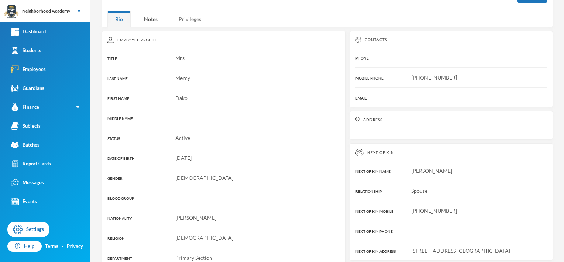
click at [197, 21] on div "Privileges" at bounding box center [190, 19] width 38 height 16
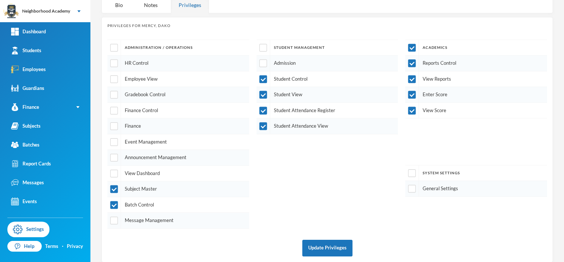
scroll to position [92, 0]
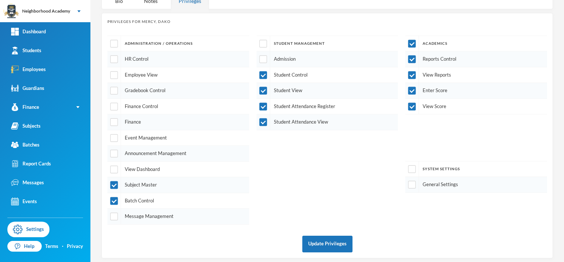
drag, startPoint x: 113, startPoint y: 197, endPoint x: 125, endPoint y: 195, distance: 12.2
click at [113, 197] on input "checkbox" at bounding box center [114, 201] width 8 height 8
checkbox input "false"
click at [334, 240] on button "Update Privileges" at bounding box center [328, 243] width 50 height 17
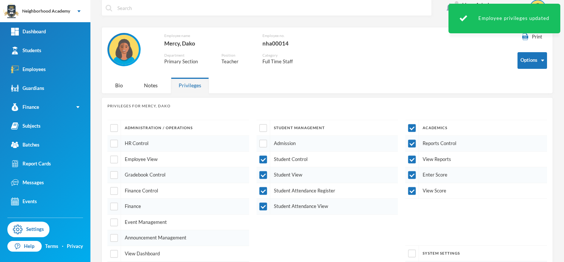
scroll to position [0, 0]
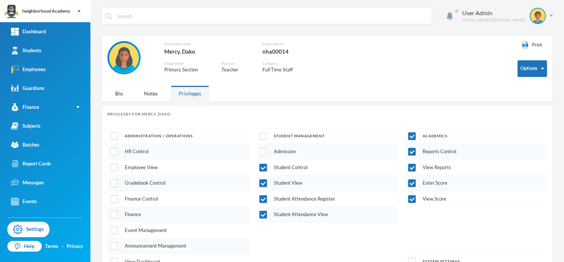
click at [548, 15] on div "User Admin [EMAIL_ADDRESS][DOMAIN_NAME] Print Options Employee name Mercy, Dako…" at bounding box center [327, 131] width 474 height 262
click at [550, 16] on img at bounding box center [551, 16] width 3 height 2
click at [536, 37] on div "My Profile" at bounding box center [527, 37] width 33 height 8
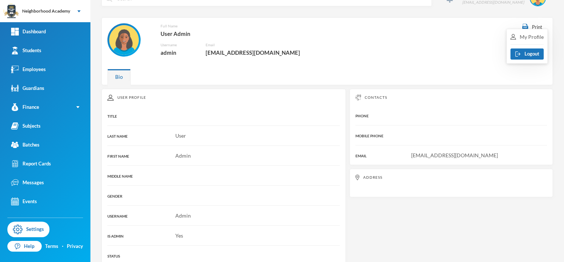
scroll to position [28, 0]
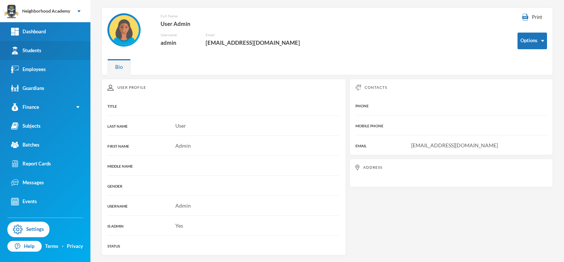
click at [36, 53] on div "Students" at bounding box center [26, 51] width 30 height 8
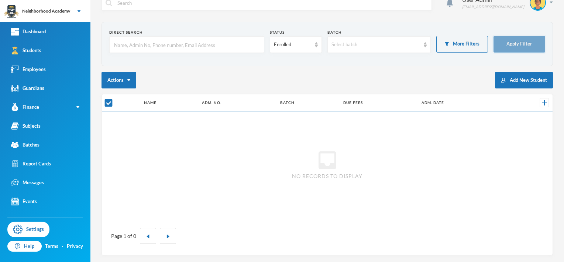
checkbox input "false"
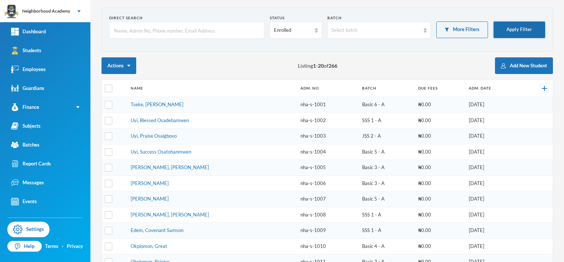
scroll to position [0, 0]
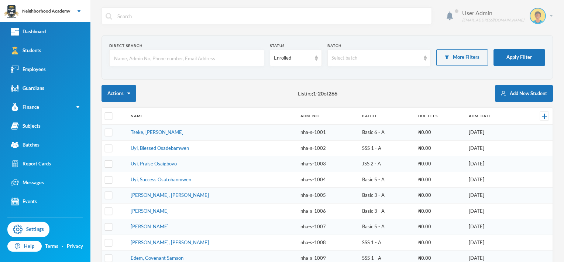
click at [545, 14] on div "User Admin [EMAIL_ADDRESS][DOMAIN_NAME]" at bounding box center [505, 16] width 96 height 16
click at [528, 55] on button "Logout" at bounding box center [527, 53] width 33 height 11
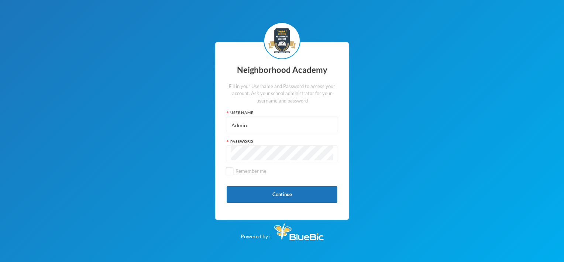
click at [465, 139] on div "Neighborhood Academy Fill in your Username and Password to access your account.…" at bounding box center [282, 131] width 564 height 262
